Goal: Transaction & Acquisition: Purchase product/service

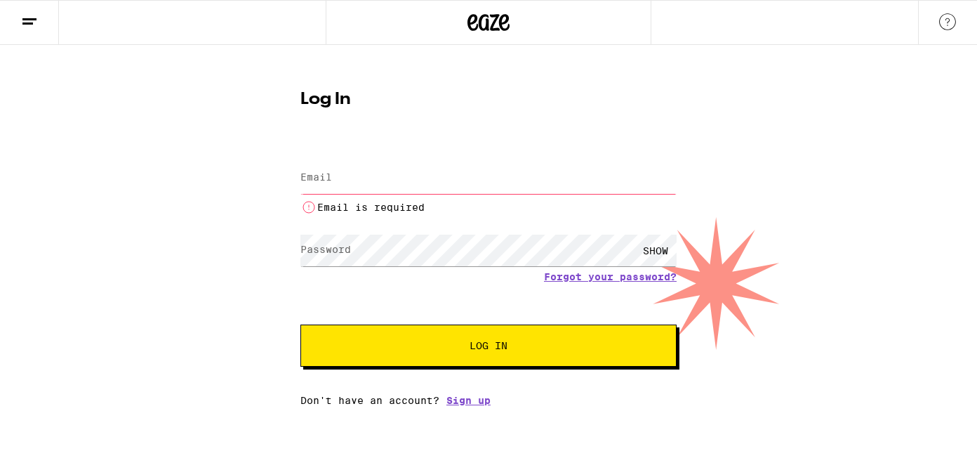
type input "[EMAIL_ADDRESS][DOMAIN_NAME]"
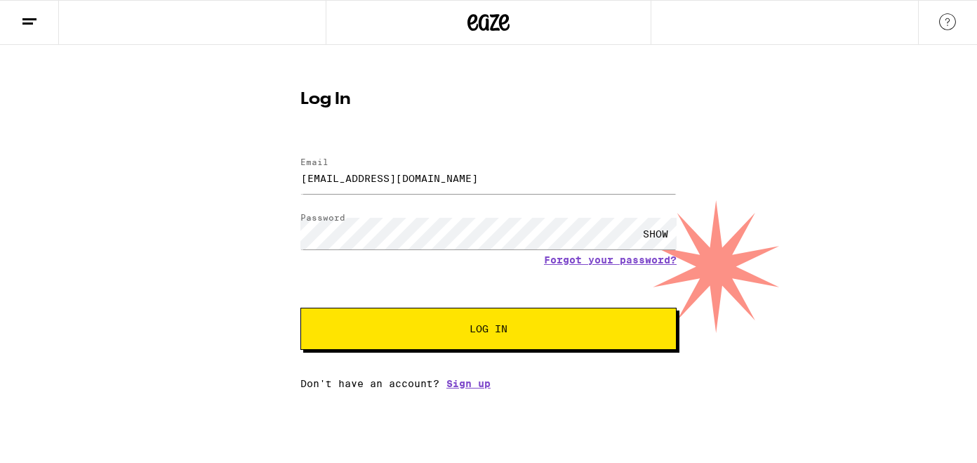
click at [506, 330] on span "Log In" at bounding box center [489, 329] width 38 height 10
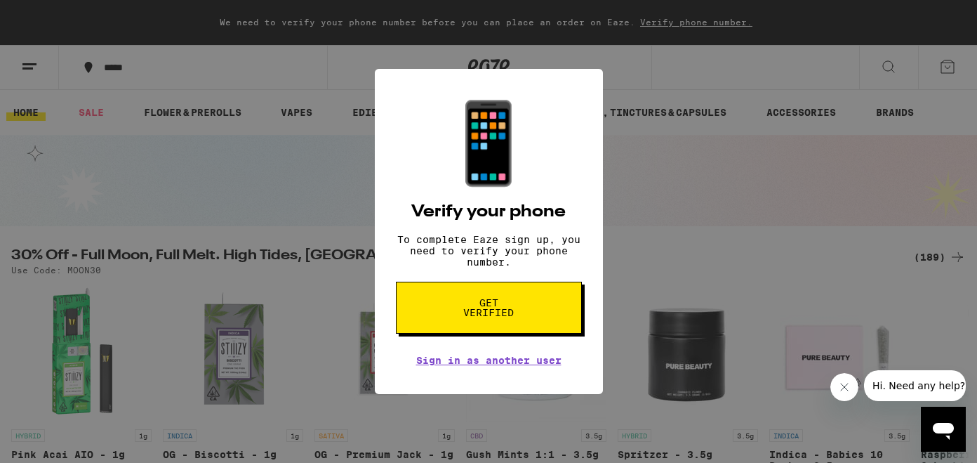
click at [506, 330] on button "Get verified" at bounding box center [489, 307] width 186 height 52
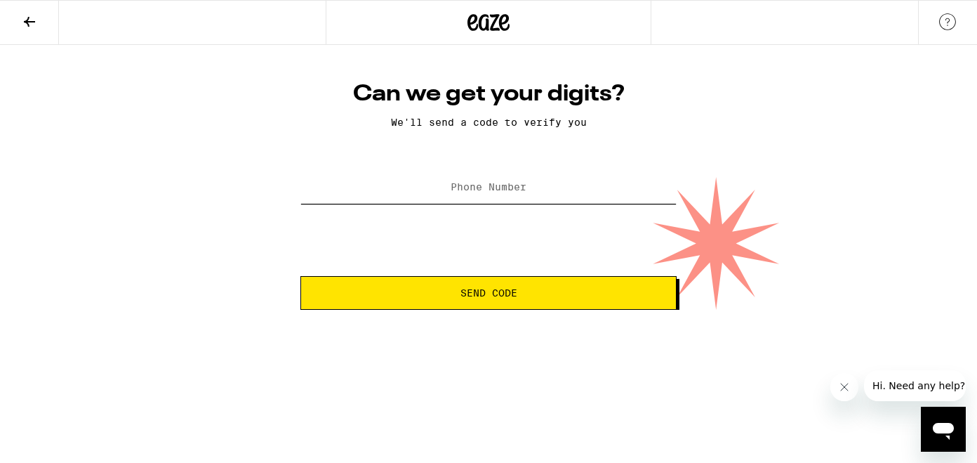
click at [504, 178] on input "Phone Number" at bounding box center [488, 188] width 376 height 32
type input "[PHONE_NUMBER]"
click at [460, 286] on button "Send Code" at bounding box center [488, 293] width 376 height 34
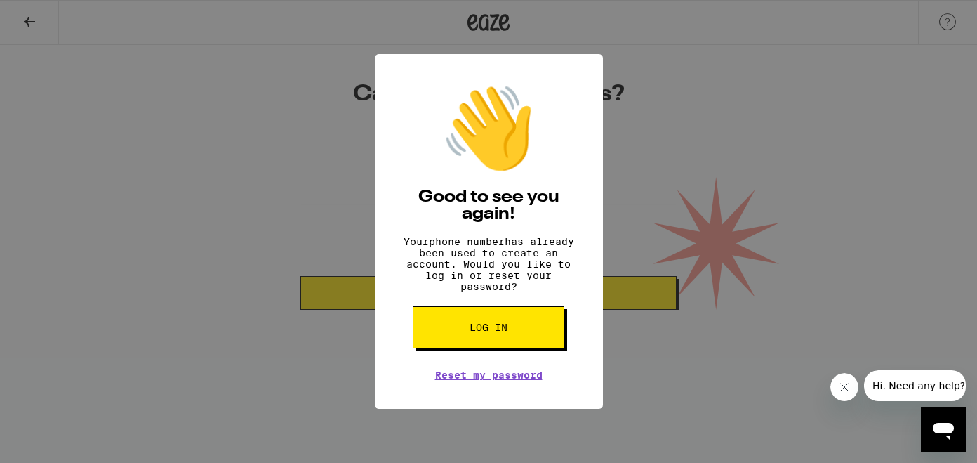
click at [471, 345] on button "Log in" at bounding box center [489, 327] width 152 height 42
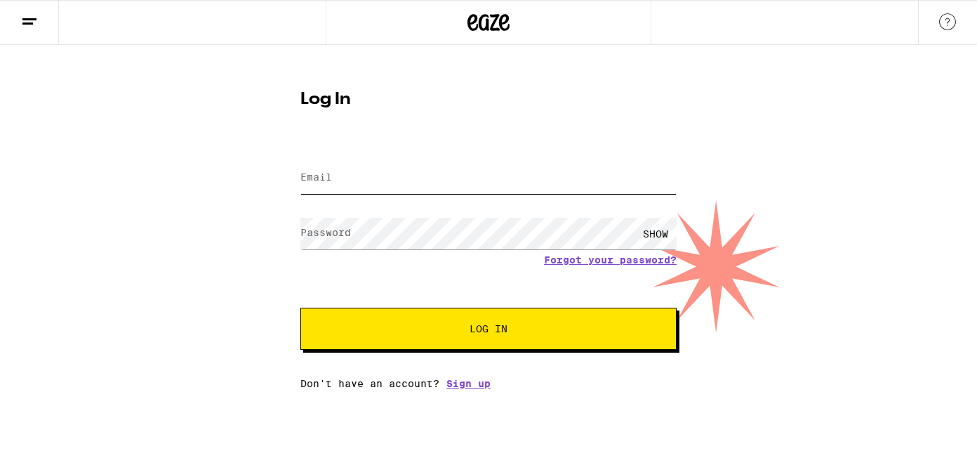
click at [390, 187] on input "Email" at bounding box center [488, 178] width 376 height 32
type input "[EMAIL_ADDRESS][PERSON_NAME][DOMAIN_NAME]"
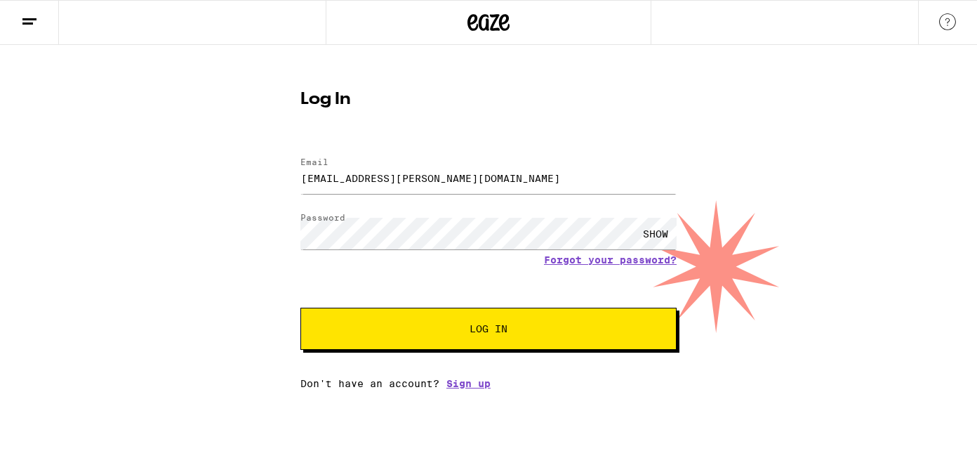
drag, startPoint x: 471, startPoint y: 177, endPoint x: 303, endPoint y: 171, distance: 167.8
click at [303, 171] on input "[EMAIL_ADDRESS][PERSON_NAME][DOMAIN_NAME]" at bounding box center [488, 178] width 376 height 32
click at [431, 328] on span "Log In" at bounding box center [488, 329] width 263 height 10
